Goal: Task Accomplishment & Management: Use online tool/utility

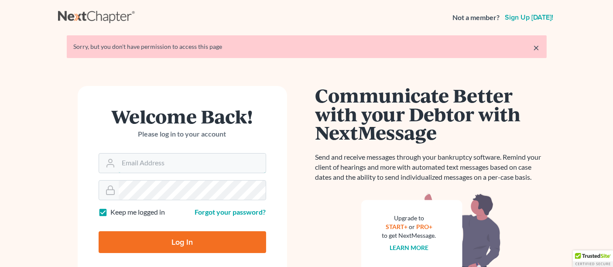
type input "[EMAIL_ADDRESS][DOMAIN_NAME]"
click at [153, 249] on input "Log In" at bounding box center [183, 242] width 168 height 22
type input "Thinking..."
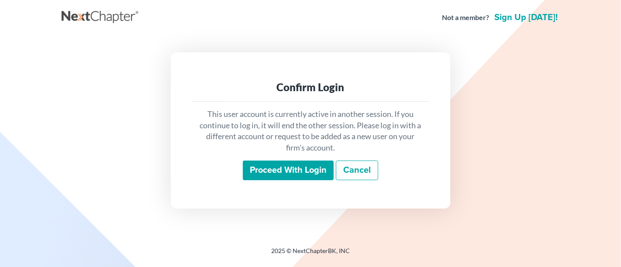
click at [305, 169] on input "Proceed with login" at bounding box center [288, 171] width 91 height 20
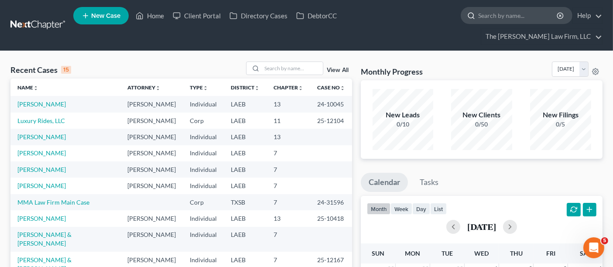
click at [478, 16] on input "search" at bounding box center [518, 15] width 80 height 16
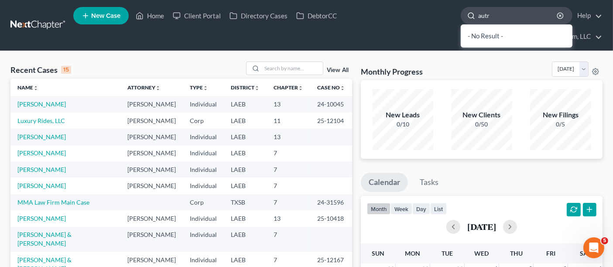
type input "autry"
